Goal: Task Accomplishment & Management: Complete application form

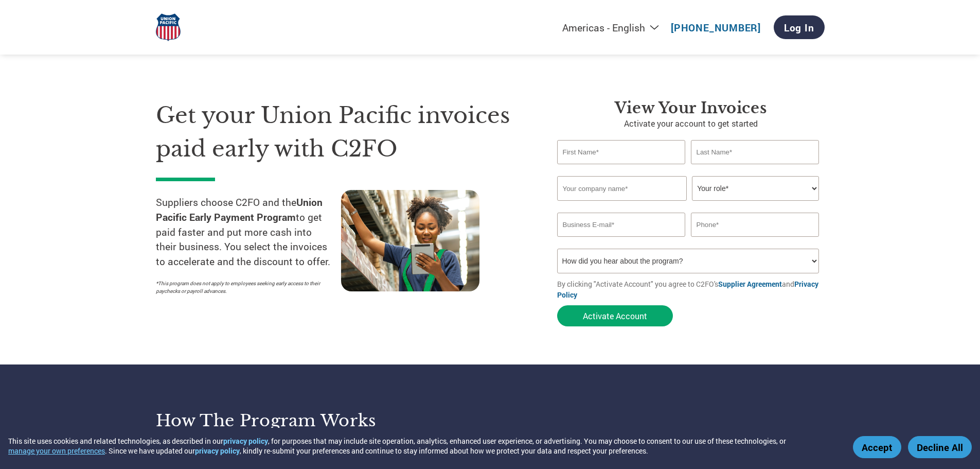
click at [636, 149] on input "text" at bounding box center [621, 152] width 129 height 24
type input "[PERSON_NAME]"
type input "TCX LLC"
click at [769, 179] on select "Your role* CFO Controller Credit Manager Finance Director Treasurer CEO Preside…" at bounding box center [755, 188] width 127 height 25
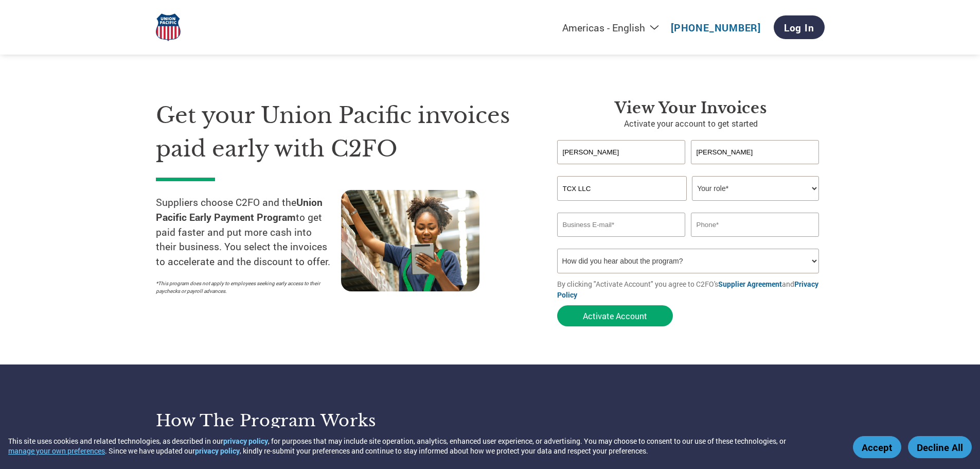
select select "OWNER_FOUNDER"
click at [692, 176] on select "Your role* CFO Controller Credit Manager Finance Director Treasurer CEO Preside…" at bounding box center [755, 188] width 127 height 25
click at [632, 223] on input "email" at bounding box center [621, 225] width 129 height 24
type input "k"
type input "[PERSON_NAME][EMAIL_ADDRESS][PERSON_NAME][DOMAIN_NAME]"
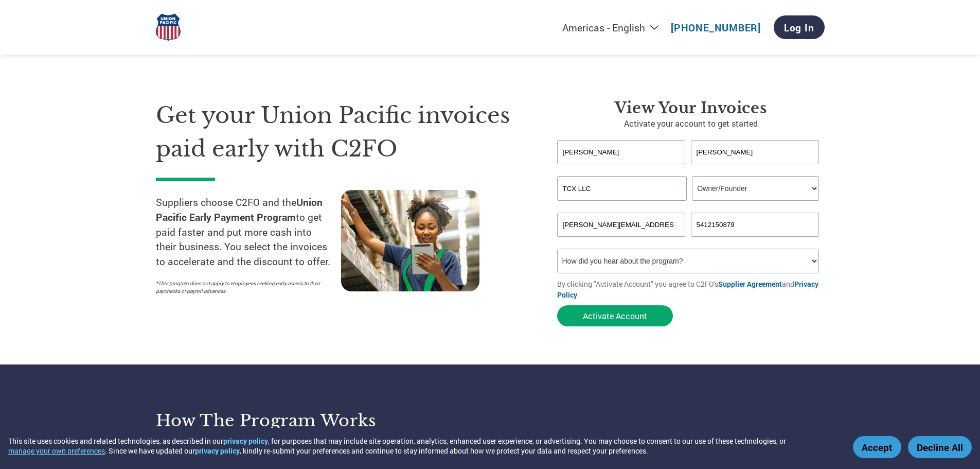
type input "5412150879"
click at [631, 268] on select "How did you hear about the program? Received a letter Email Social Media Online…" at bounding box center [688, 261] width 262 height 25
select select "Email"
click at [557, 249] on select "How did you hear about the program? Received a letter Email Social Media Online…" at bounding box center [688, 261] width 262 height 25
click at [619, 316] on button "Activate Account" at bounding box center [615, 315] width 116 height 21
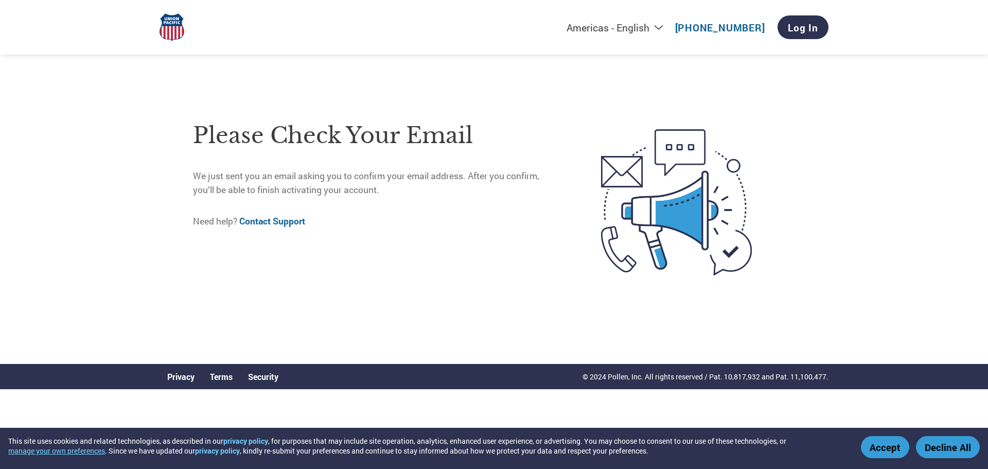
click at [882, 453] on button "Accept" at bounding box center [885, 447] width 48 height 22
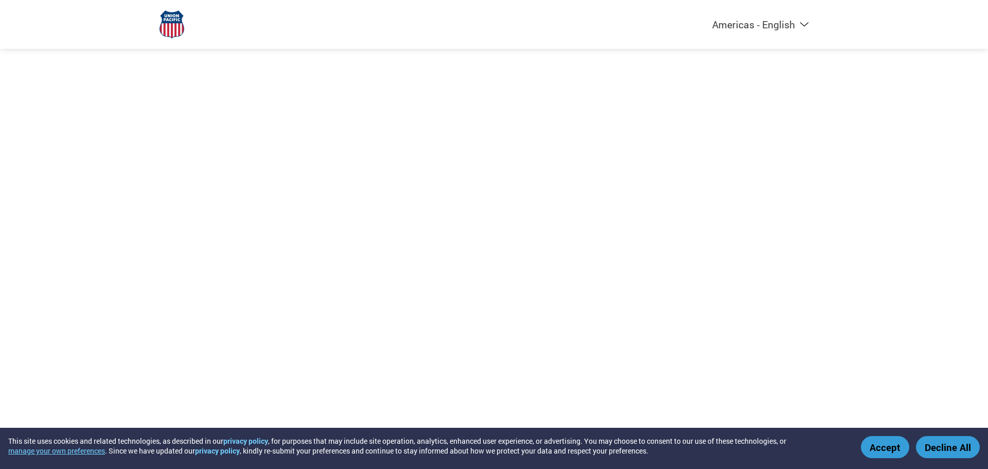
click at [882, 438] on button "Accept" at bounding box center [885, 447] width 48 height 22
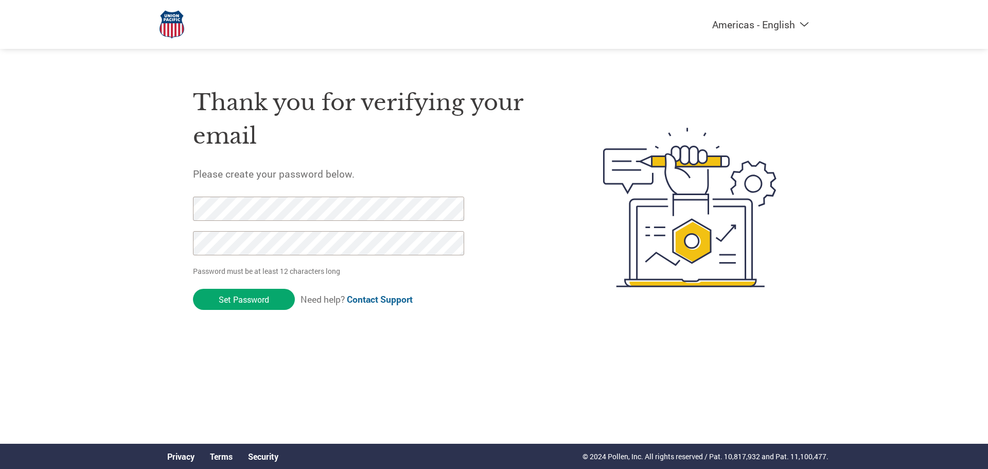
click input "Set Password" at bounding box center [244, 299] width 102 height 21
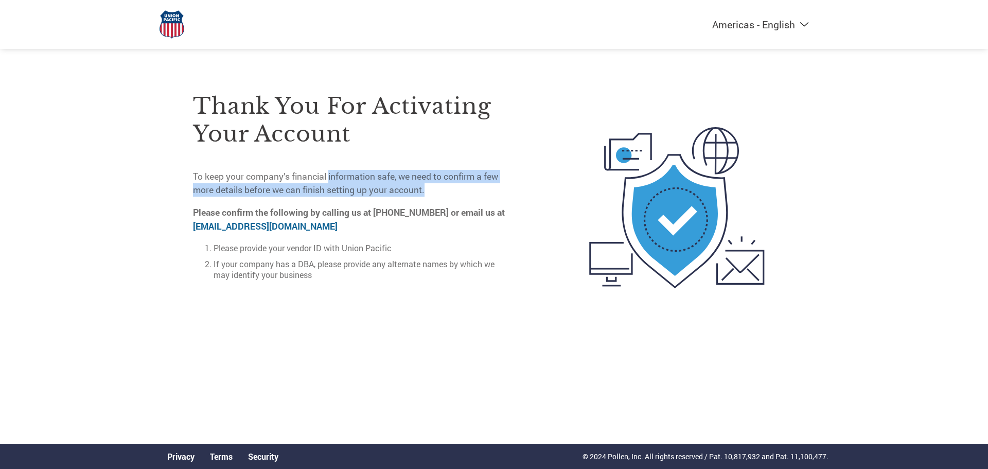
drag, startPoint x: 330, startPoint y: 173, endPoint x: 448, endPoint y: 182, distance: 117.6
click at [448, 182] on p "To keep your company’s financial information safe, we need to confirm a few mor…" at bounding box center [352, 183] width 319 height 27
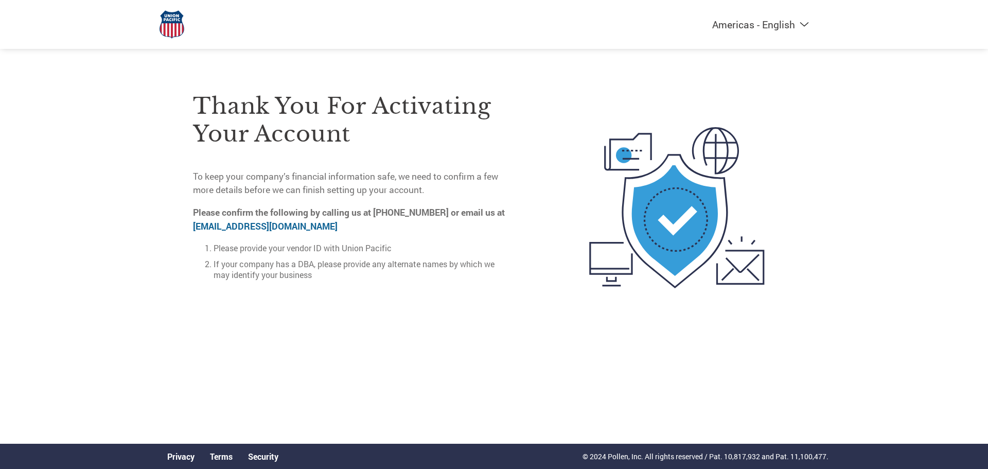
click at [335, 203] on div "Thank you for activating your account To keep your company’s financial informat…" at bounding box center [352, 179] width 319 height 218
drag, startPoint x: 290, startPoint y: 223, endPoint x: 190, endPoint y: 224, distance: 99.8
click at [190, 224] on div "Thank you for activating your account To keep your company’s financial informat…" at bounding box center [494, 207] width 669 height 275
click at [297, 244] on li "Please provide your vendor ID with Union Pacific" at bounding box center [363, 247] width 298 height 11
click at [365, 211] on strong "Please confirm the following by calling us at 833-255-7078 or email us at on-bo…" at bounding box center [349, 218] width 312 height 25
